Goal: Task Accomplishment & Management: Manage account settings

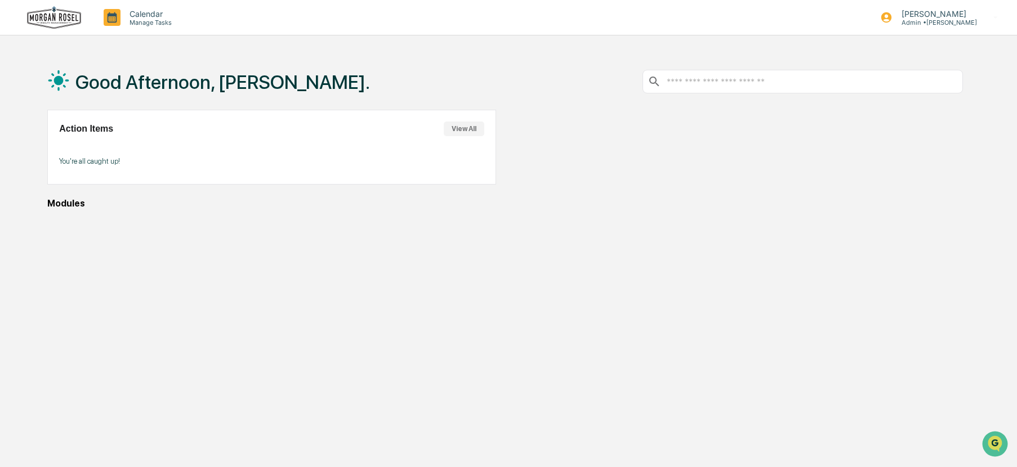
click at [461, 131] on button "View All" at bounding box center [464, 129] width 41 height 15
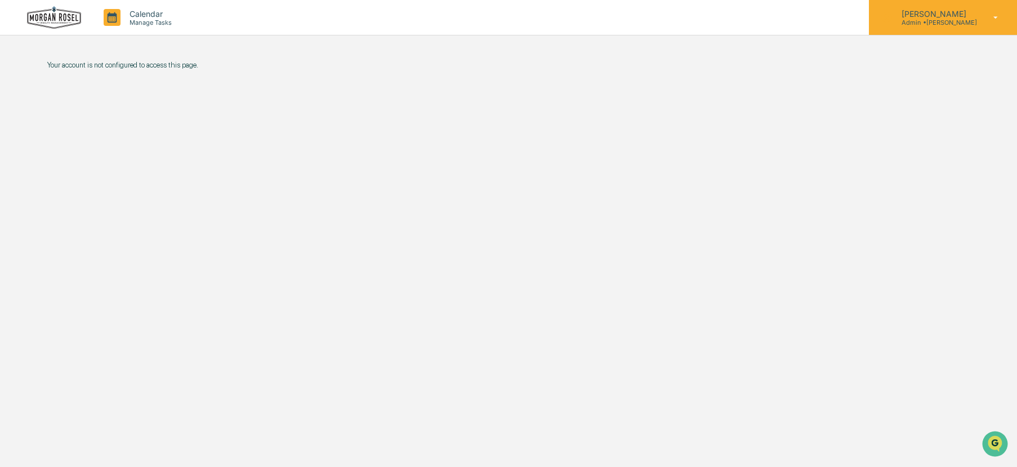
click at [925, 20] on p "Admin • Morgan Rosel" at bounding box center [934, 23] width 84 height 8
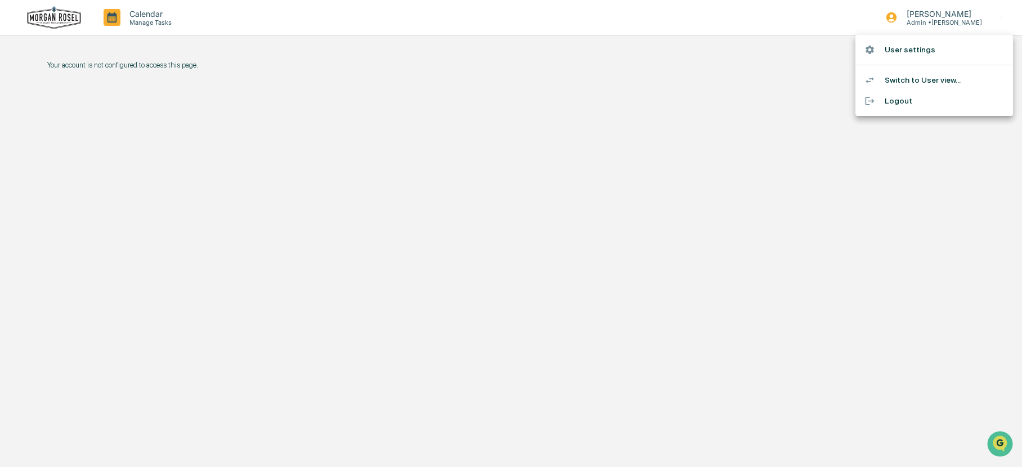
click at [920, 79] on li "Switch to User view..." at bounding box center [935, 80] width 158 height 21
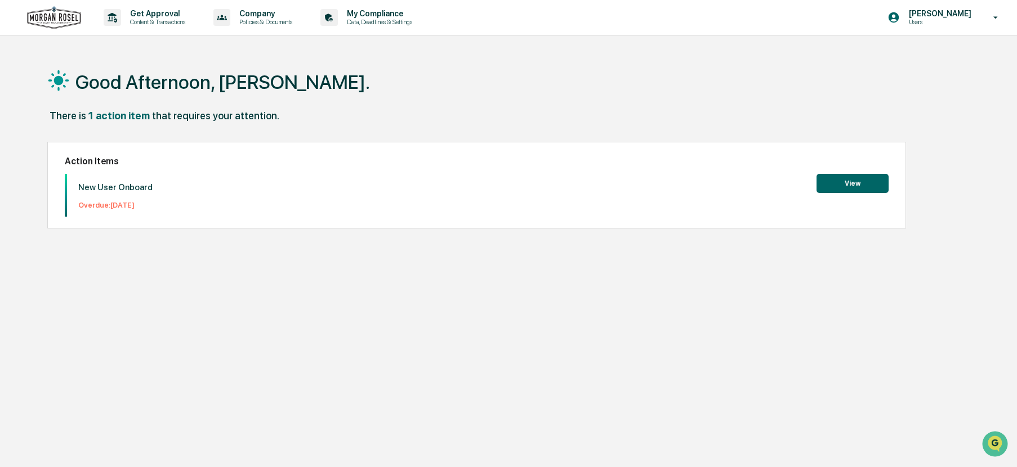
click at [853, 184] on button "View" at bounding box center [852, 183] width 72 height 19
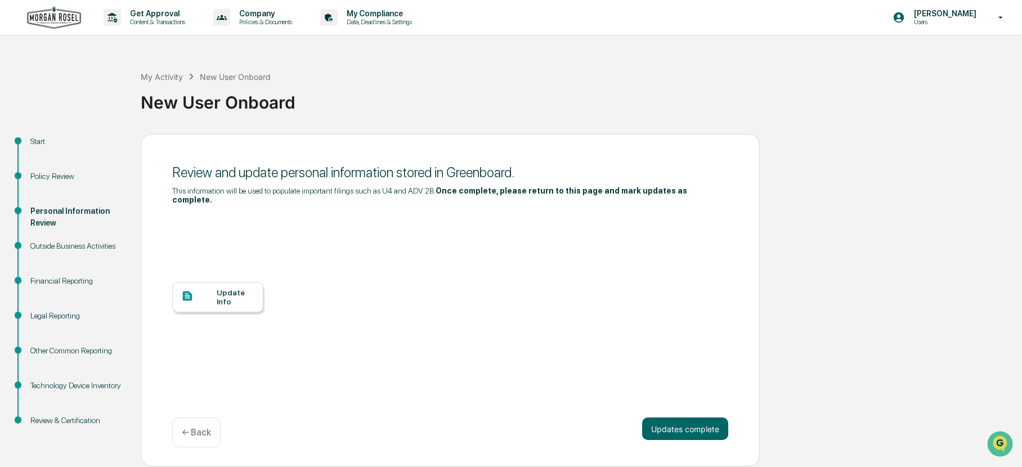
click at [229, 288] on div "Update Info" at bounding box center [236, 297] width 38 height 18
click at [972, 128] on div "My Activity New User Onboard New User Onboard" at bounding box center [579, 93] width 876 height 80
click at [961, 53] on div "Get Approval Content & Transactions Company Policies & Documents My Compliance …" at bounding box center [511, 233] width 1022 height 467
click at [937, 14] on p "[PERSON_NAME]" at bounding box center [943, 13] width 77 height 9
click at [894, 58] on li "Logout" at bounding box center [935, 57] width 158 height 21
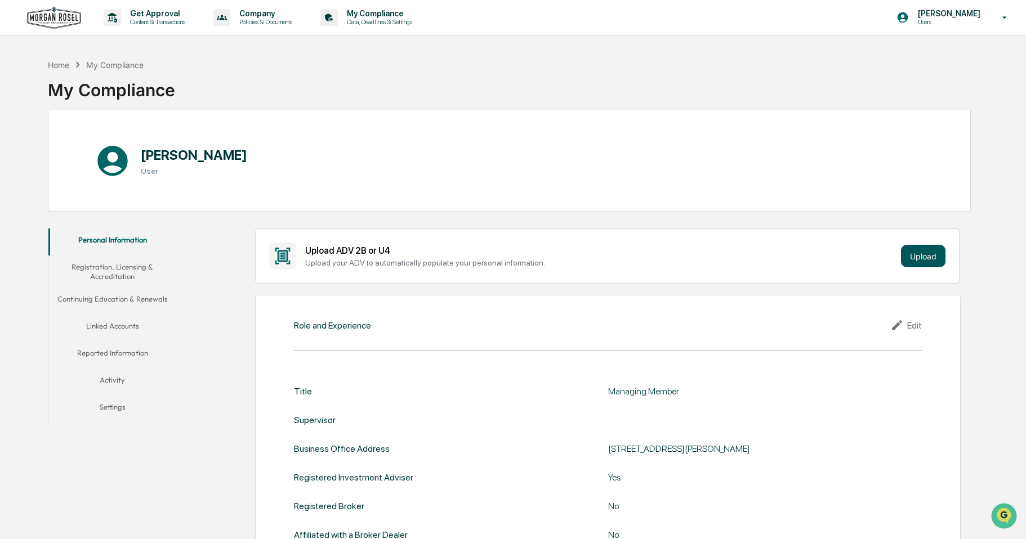
click at [915, 257] on button "Upload" at bounding box center [923, 256] width 44 height 23
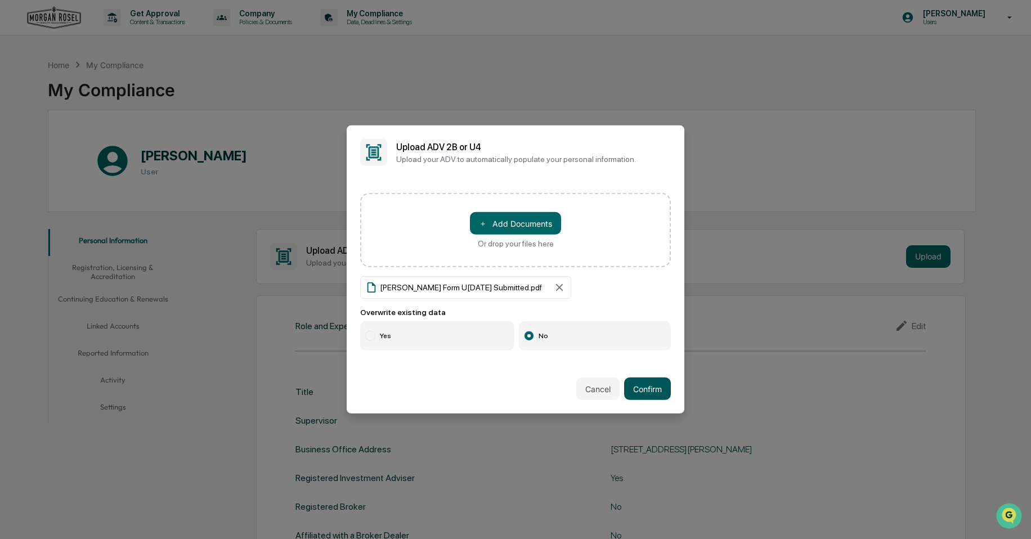
click at [656, 388] on button "Confirm" at bounding box center [647, 389] width 47 height 23
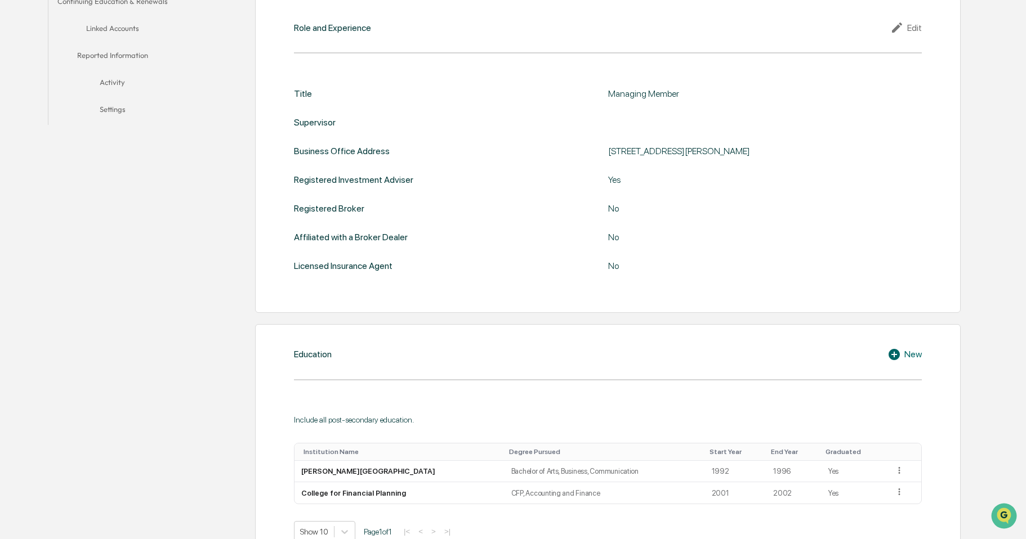
scroll to position [59, 0]
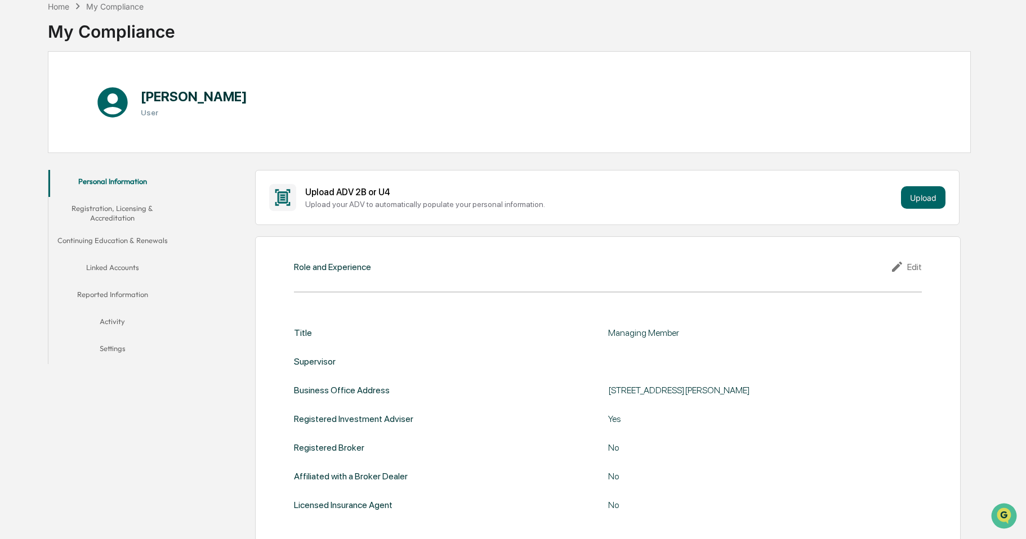
click at [90, 203] on button "Registration, Licensing & Accreditation" at bounding box center [112, 213] width 129 height 32
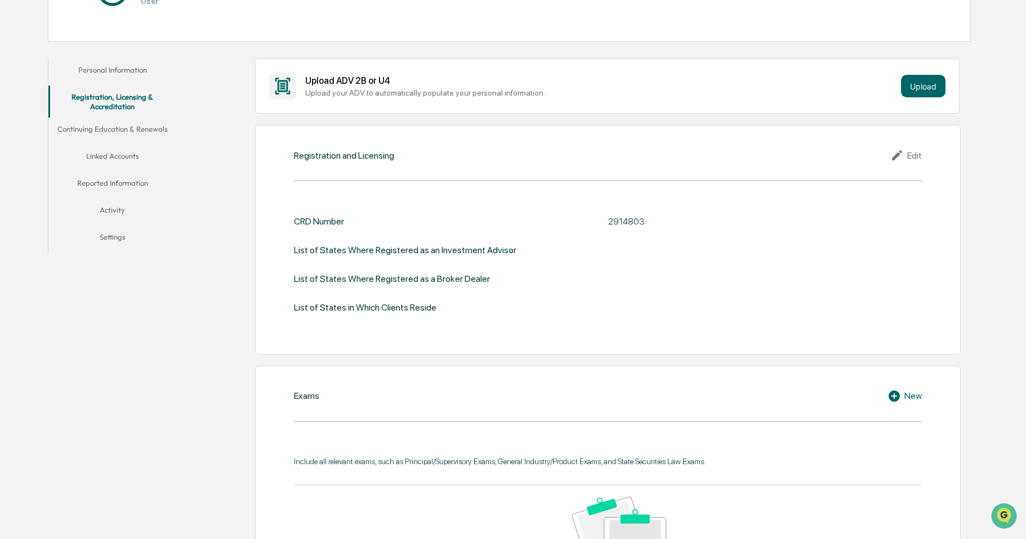
scroll to position [36, 0]
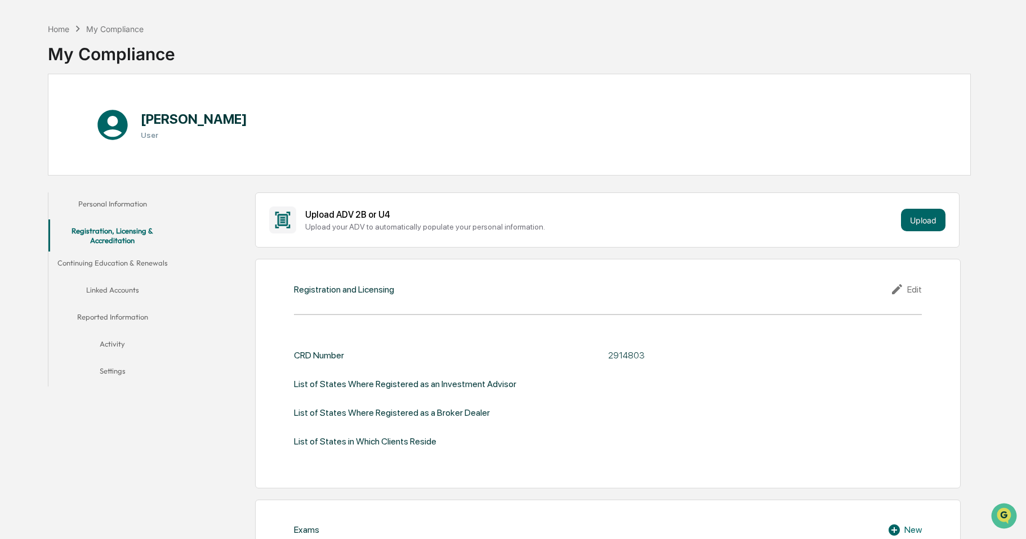
click at [120, 265] on button "Continuing Education & Renewals" at bounding box center [112, 265] width 129 height 27
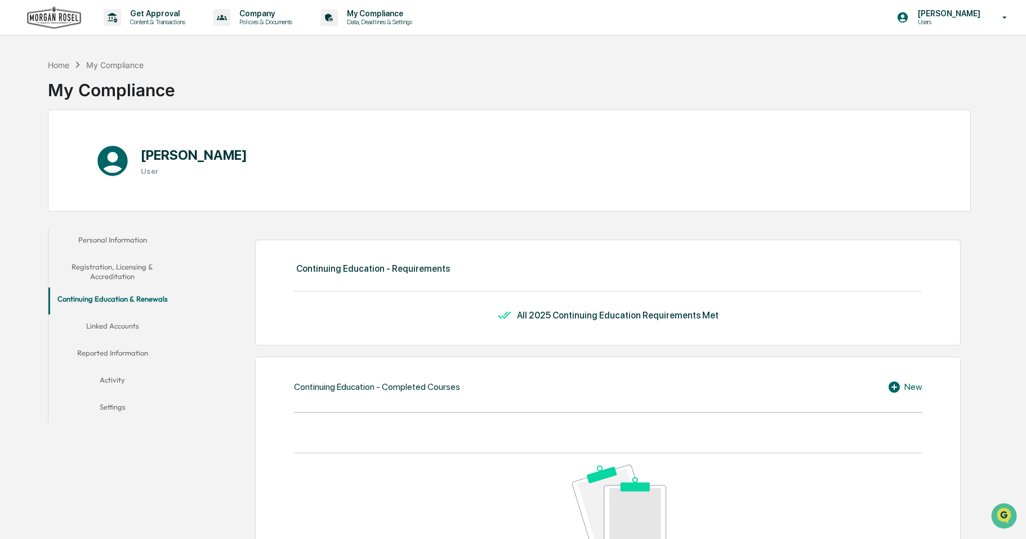
click at [122, 323] on button "Linked Accounts" at bounding box center [112, 328] width 129 height 27
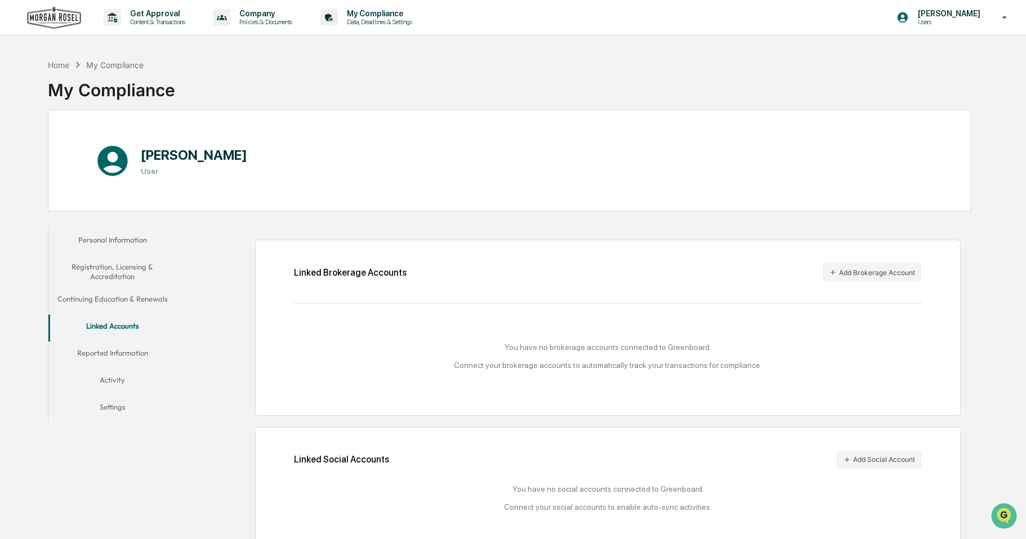
click at [117, 349] on button "Reported Information" at bounding box center [112, 355] width 129 height 27
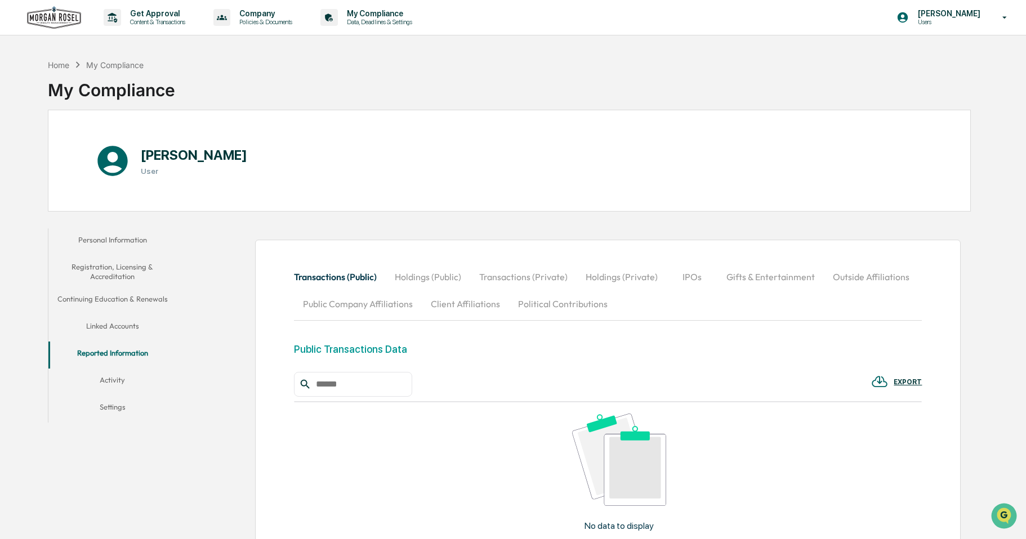
click at [118, 269] on button "Registration, Licensing & Accreditation" at bounding box center [112, 272] width 129 height 32
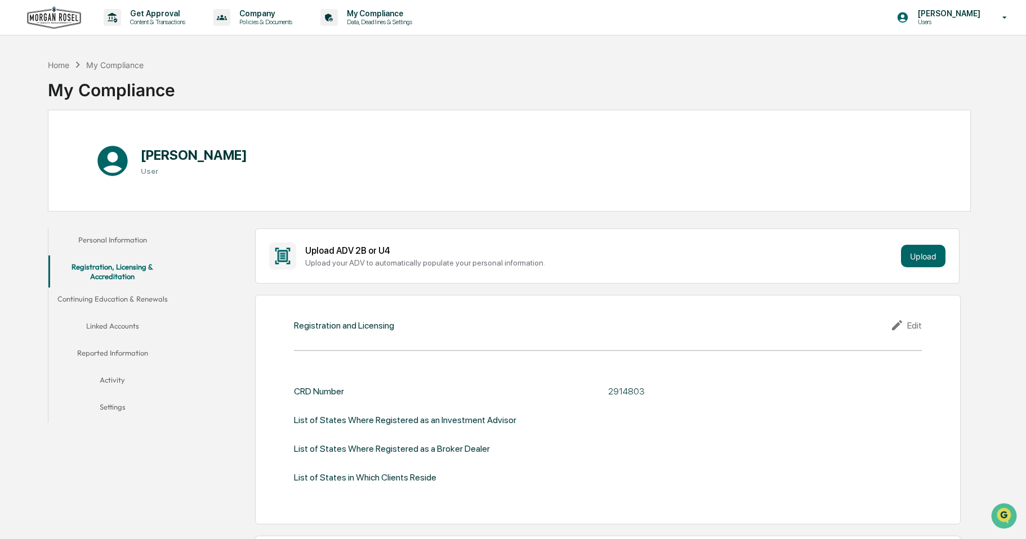
click at [104, 239] on button "Personal Information" at bounding box center [112, 242] width 129 height 27
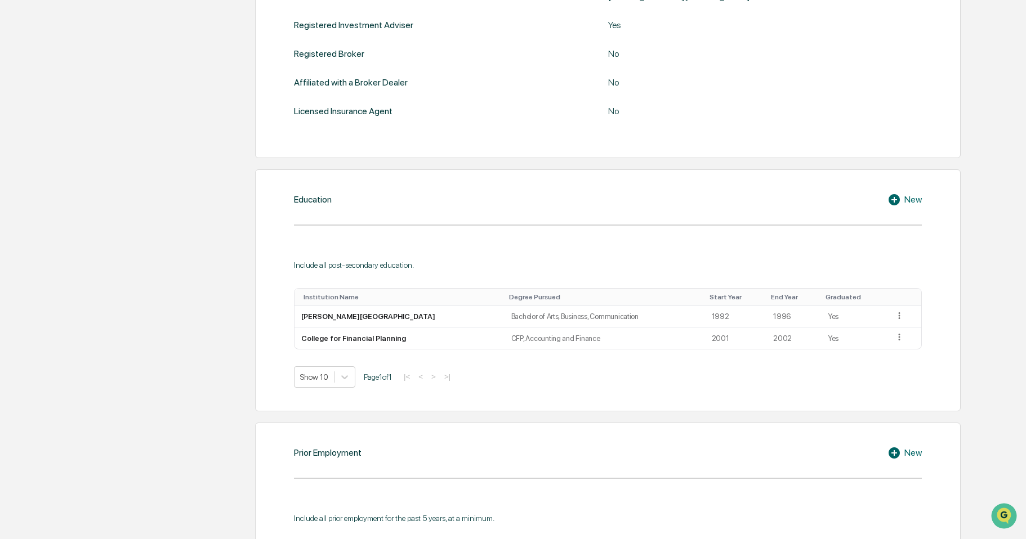
scroll to position [59, 0]
